Goal: Transaction & Acquisition: Book appointment/travel/reservation

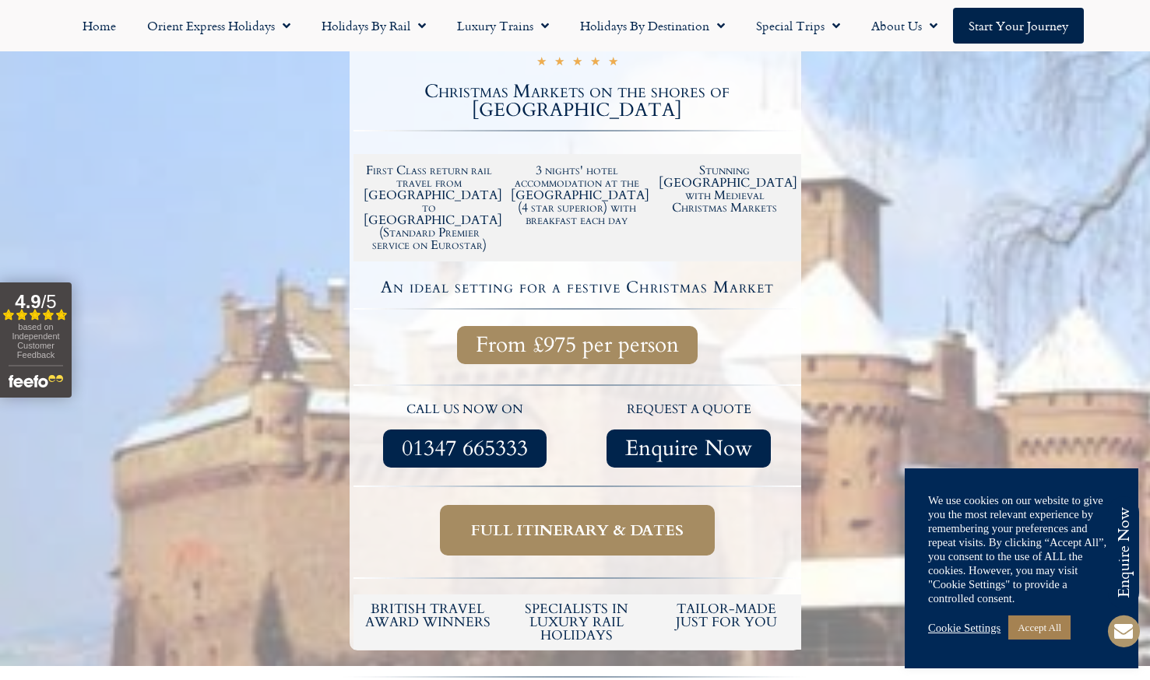
scroll to position [389, 0]
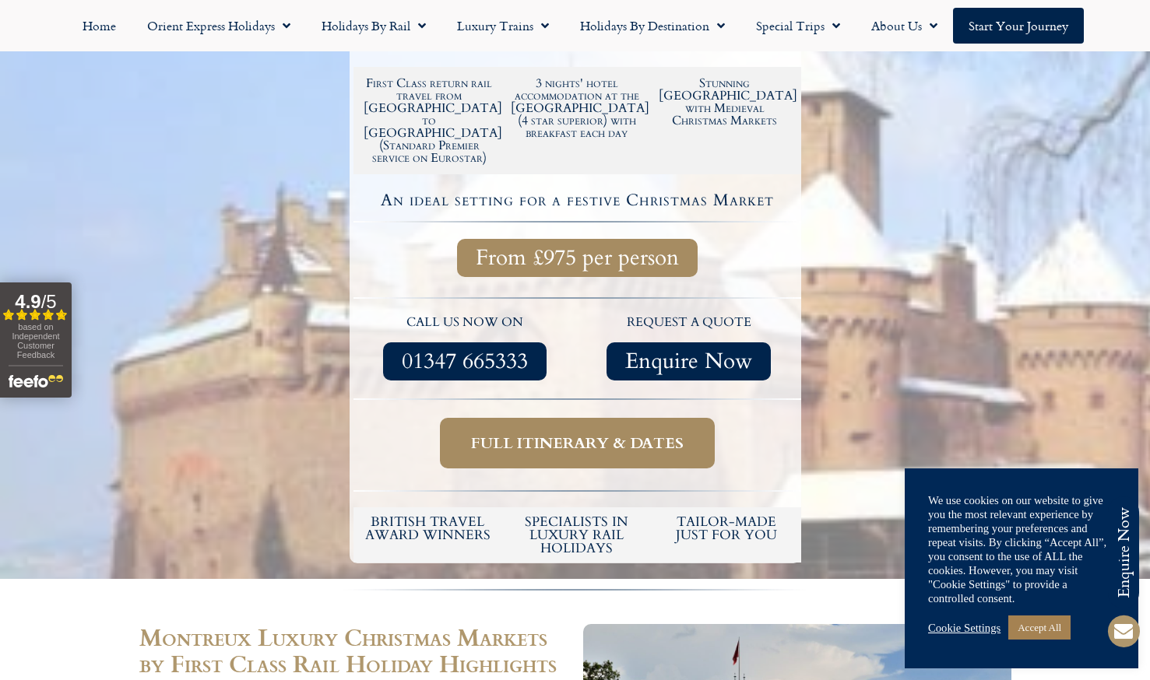
click at [590, 434] on span "Full itinerary & dates" at bounding box center [577, 443] width 213 height 19
click at [1038, 628] on link "Accept All" at bounding box center [1039, 628] width 62 height 24
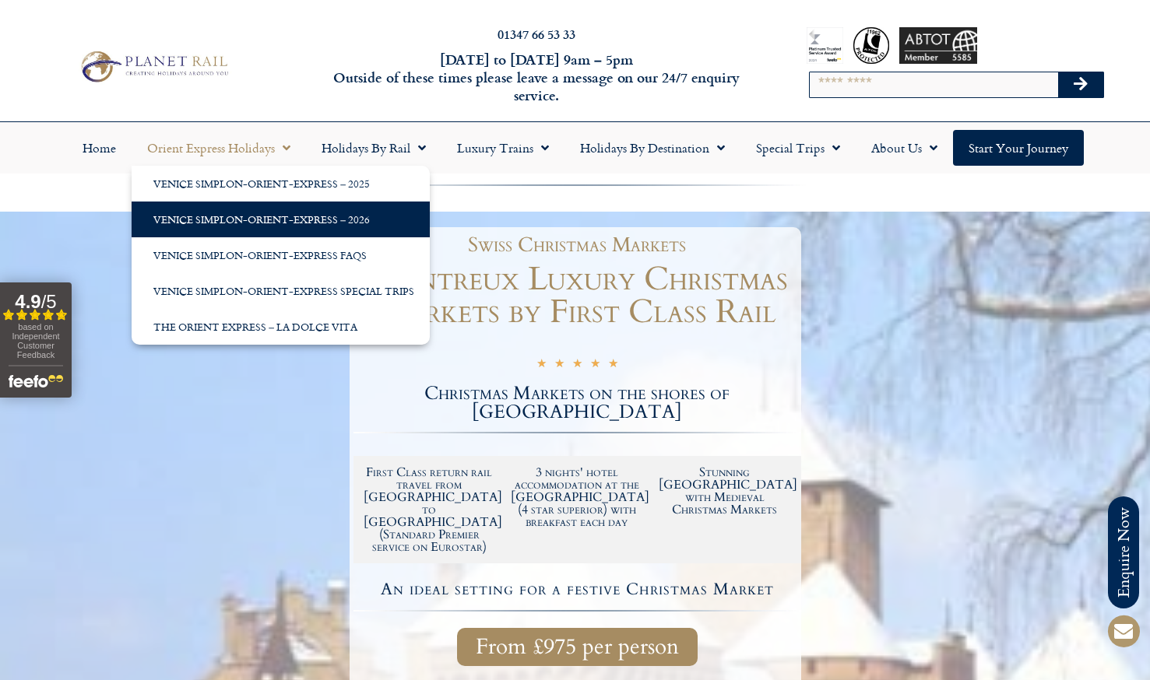
click at [280, 220] on link "Venice Simplon-Orient-Express – 2026" at bounding box center [281, 220] width 298 height 36
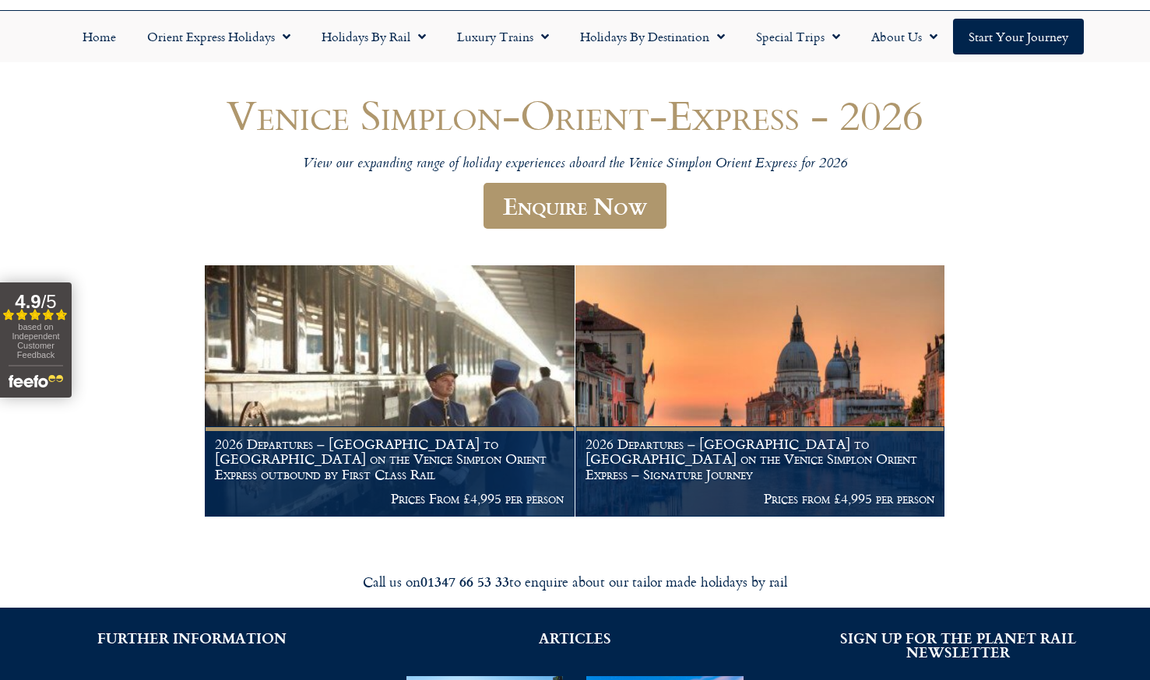
scroll to position [234, 0]
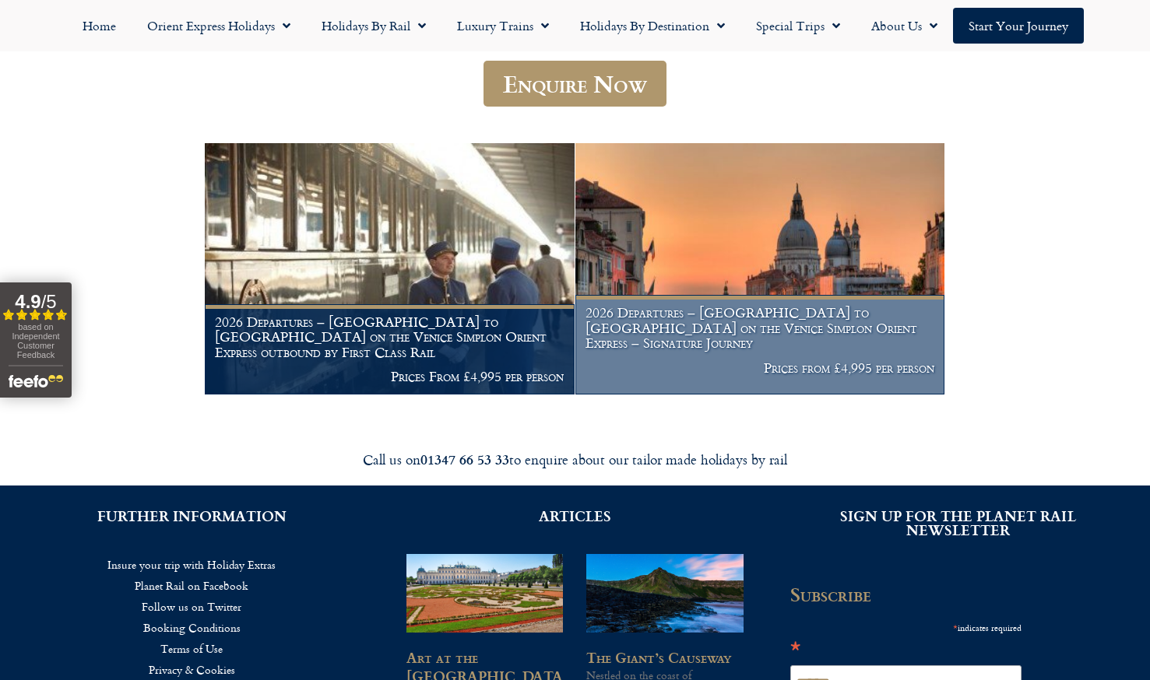
click at [791, 351] on h1 "2026 Departures – London to Venice on the Venice Simplon Orient Express – Signa…" at bounding box center [759, 328] width 349 height 46
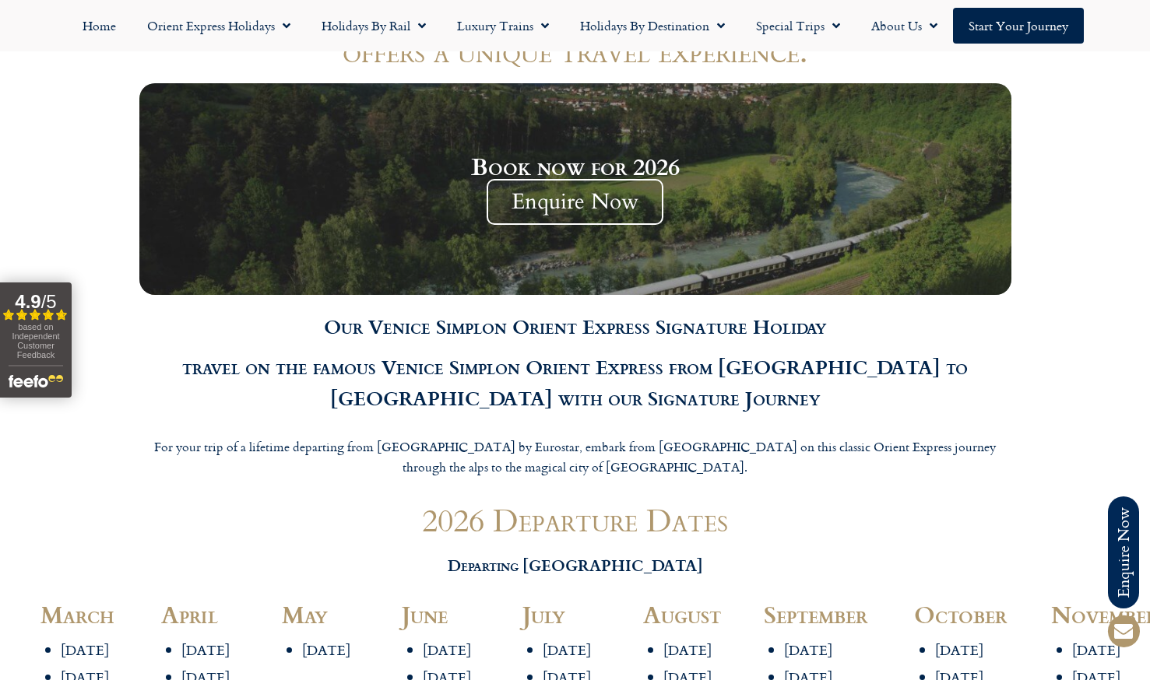
scroll to position [1557, 0]
